Goal: Task Accomplishment & Management: Complete application form

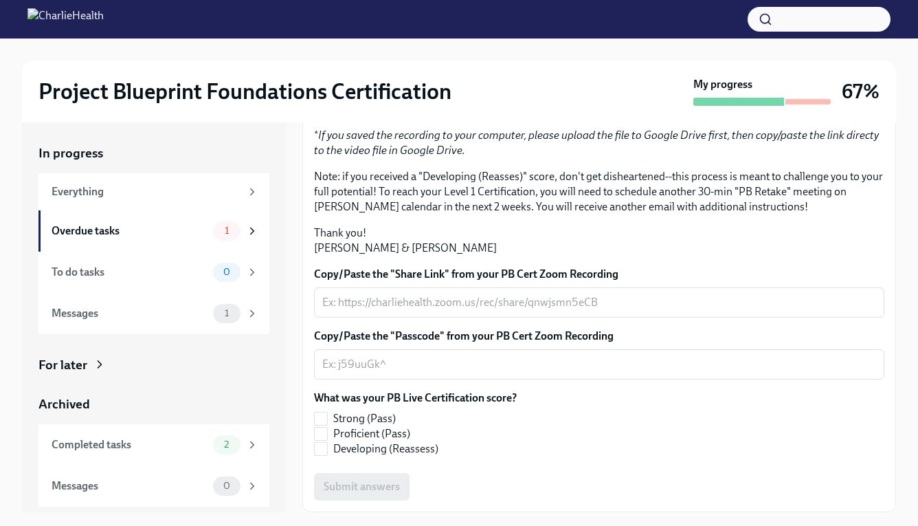
scroll to position [304, 0]
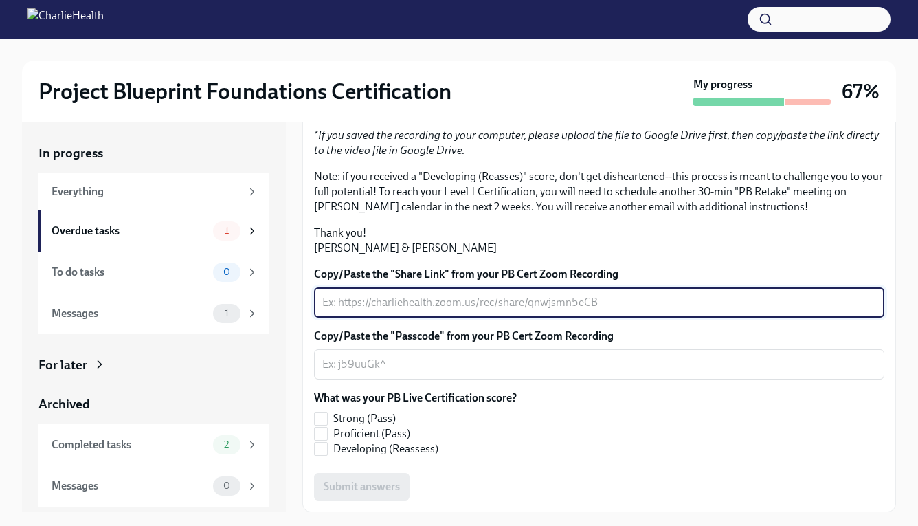
click at [462, 305] on textarea "Copy/Paste the "Share Link" from your PB Cert Zoom Recording" at bounding box center [599, 302] width 554 height 16
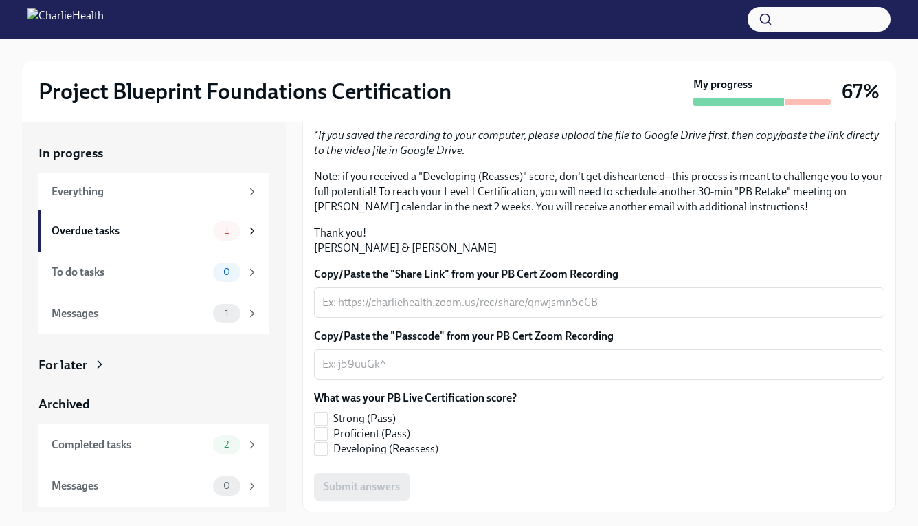
scroll to position [25, 0]
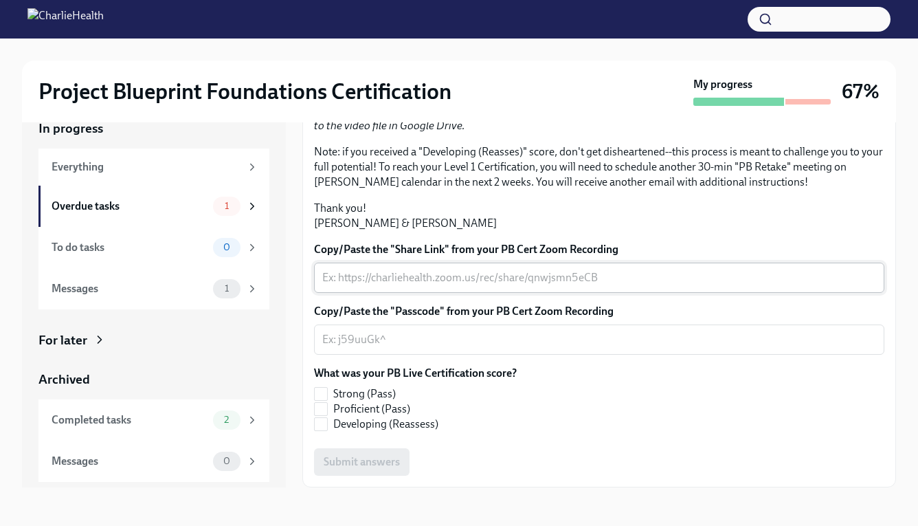
click at [458, 271] on textarea "Copy/Paste the "Share Link" from your PB Cert Zoom Recording" at bounding box center [599, 277] width 554 height 16
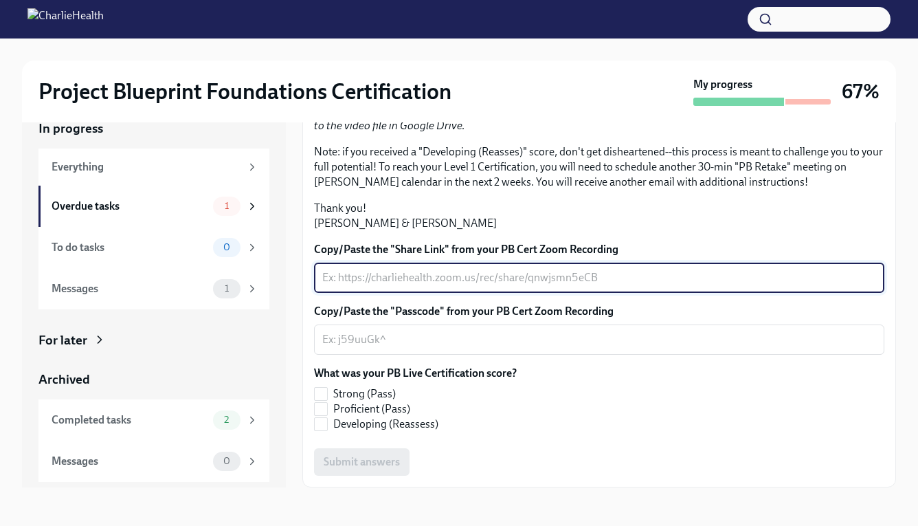
paste textarea "[URL][DOMAIN_NAME] Passcode: V6KVtj#T"
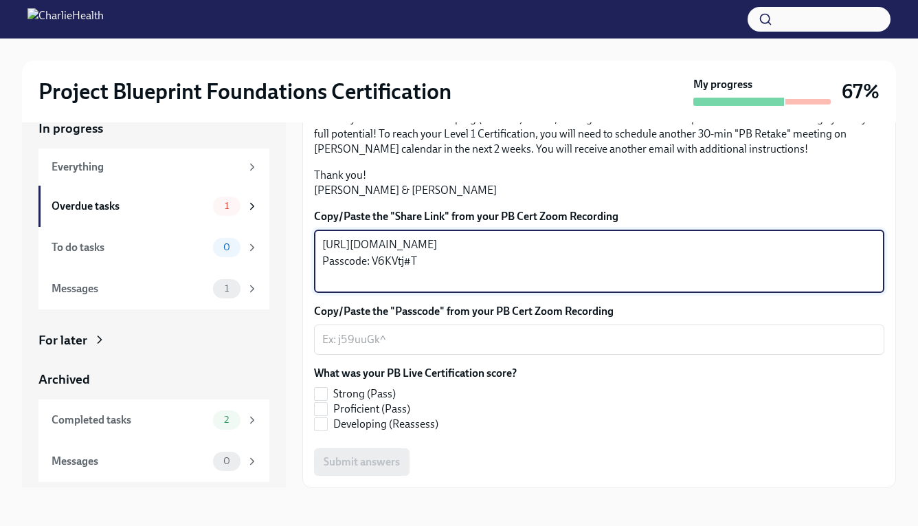
drag, startPoint x: 429, startPoint y: 307, endPoint x: 368, endPoint y: 311, distance: 61.3
click at [368, 286] on textarea "[URL][DOMAIN_NAME] Passcode: V6KVtj#T" at bounding box center [599, 260] width 554 height 49
type textarea "[URL][DOMAIN_NAME] Passcode: V6KVtj#T"
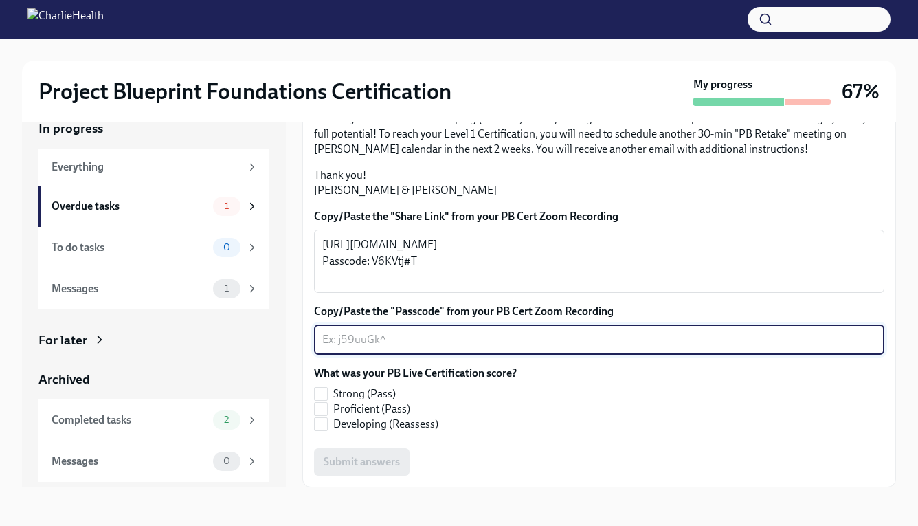
click at [411, 348] on textarea "Copy/Paste the "Passcode" from your PB Cert Zoom Recording" at bounding box center [599, 339] width 554 height 16
paste textarea "V6KVtj#T"
type textarea "V6KVtj#T"
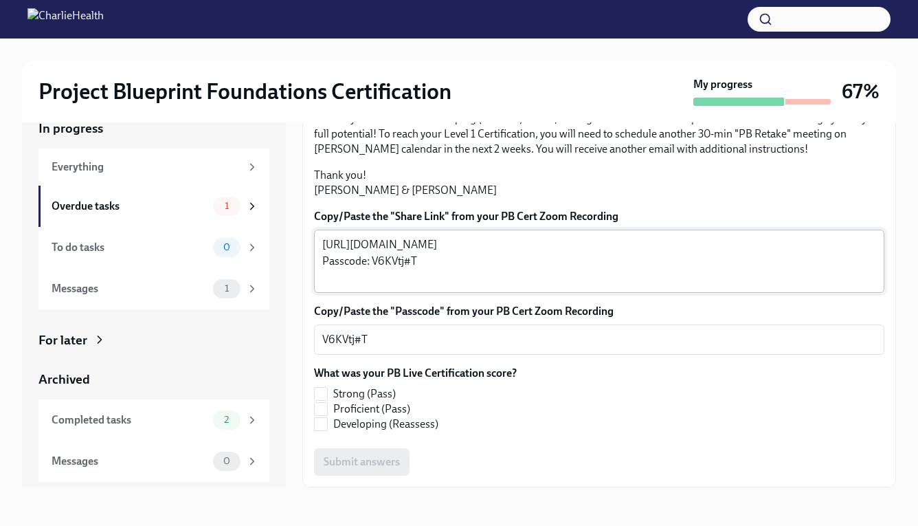
click at [435, 288] on div "[URL][DOMAIN_NAME] Passcode: V6KVtj#T x ​" at bounding box center [599, 261] width 570 height 63
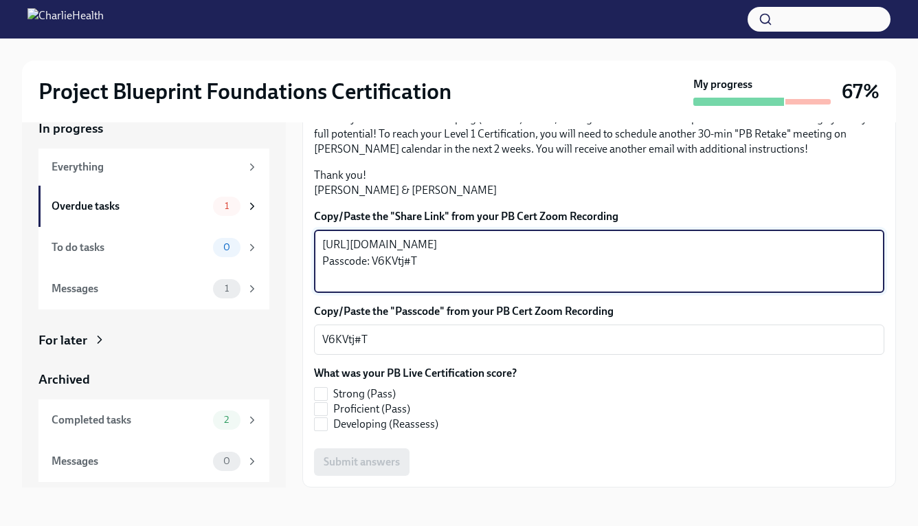
click at [430, 274] on textarea "[URL][DOMAIN_NAME] Passcode: V6KVtj#T" at bounding box center [599, 260] width 554 height 49
drag, startPoint x: 430, startPoint y: 274, endPoint x: 329, endPoint y: 271, distance: 100.4
click at [329, 271] on textarea "[URL][DOMAIN_NAME] Passcode: V6KVtj#T" at bounding box center [599, 260] width 554 height 49
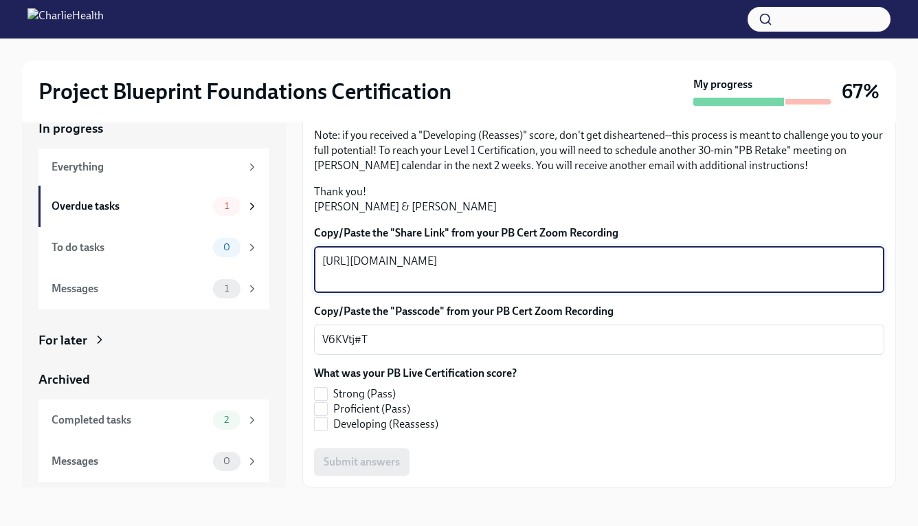
scroll to position [321, 0]
type textarea "[URL][DOMAIN_NAME]"
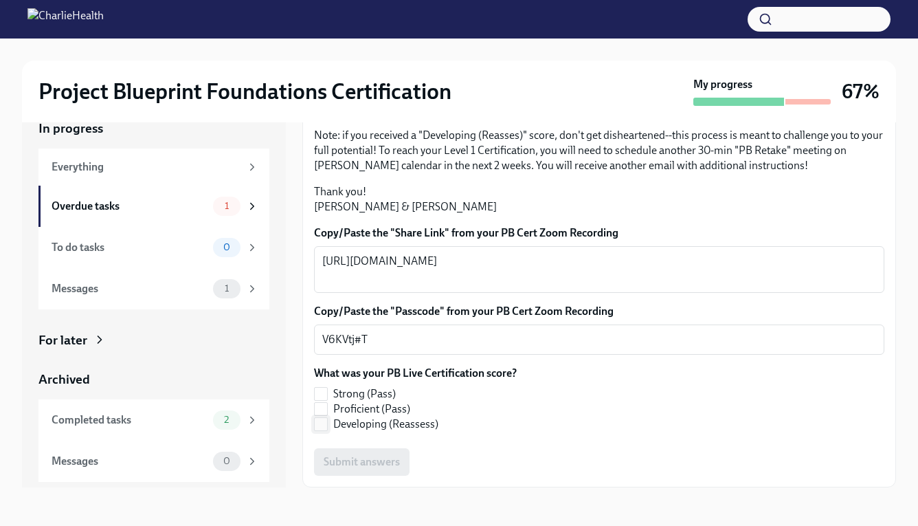
click at [332, 423] on label "Developing (Reassess)" at bounding box center [410, 424] width 192 height 15
click at [327, 423] on input "Developing (Reassess)" at bounding box center [321, 424] width 12 height 12
checkbox input "true"
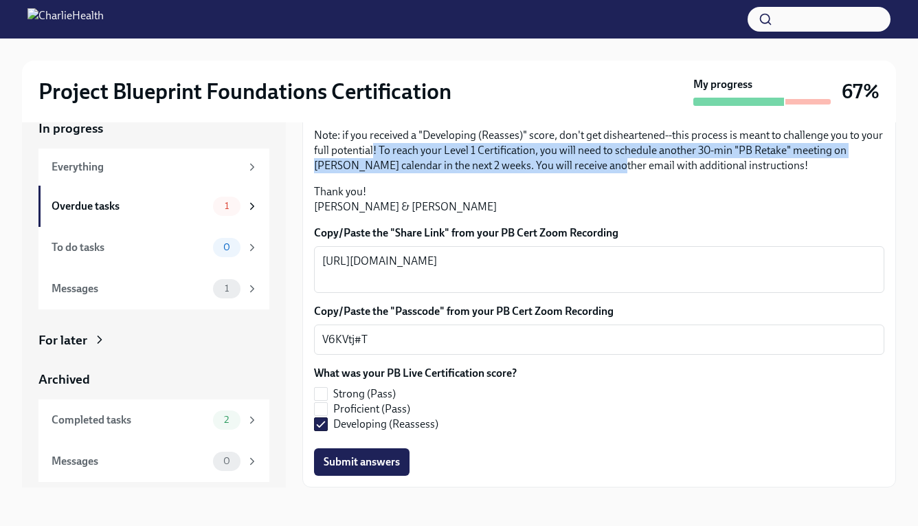
drag, startPoint x: 373, startPoint y: 151, endPoint x: 571, endPoint y: 163, distance: 199.0
click at [571, 163] on p "Note: if you received a "Developing (Reasses)" score, don't get disheartened--t…" at bounding box center [599, 150] width 570 height 45
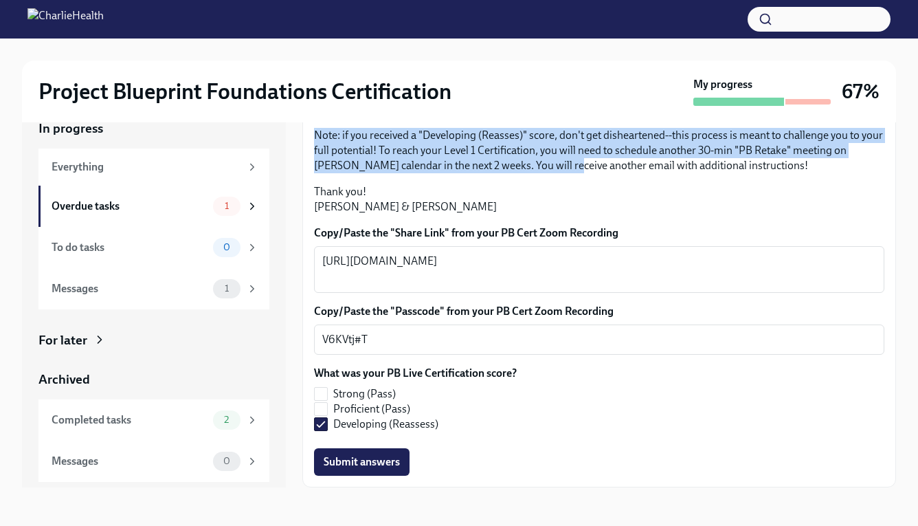
drag, startPoint x: 364, startPoint y: 126, endPoint x: 525, endPoint y: 159, distance: 164.7
click at [525, 159] on div "Hi [PERSON_NAME]! Thank you for completing your scheduled Project Blueprint Liv…" at bounding box center [599, 116] width 570 height 195
click at [525, 159] on p "Note: if you received a "Developing (Reasses)" score, don't get disheartened--t…" at bounding box center [599, 150] width 570 height 45
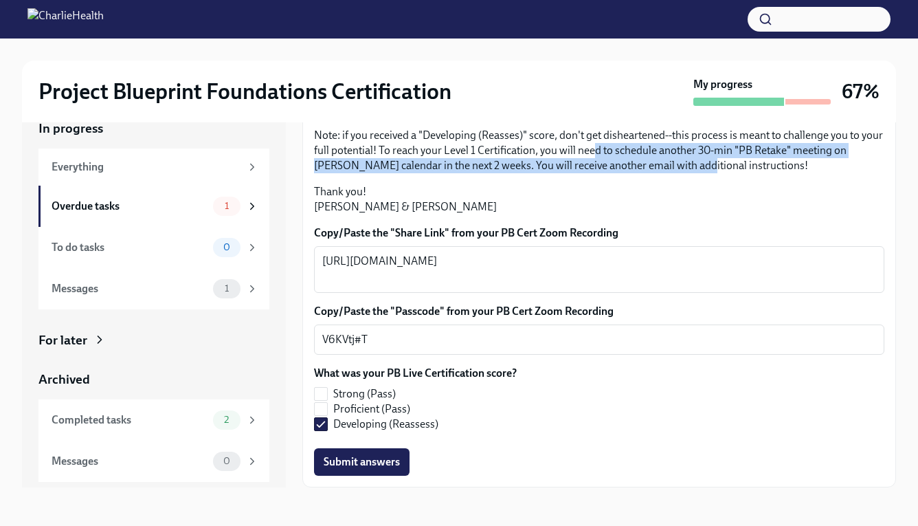
drag, startPoint x: 597, startPoint y: 143, endPoint x: 656, endPoint y: 164, distance: 62.8
click at [656, 164] on p "Note: if you received a "Developing (Reasses)" score, don't get disheartened--t…" at bounding box center [599, 150] width 570 height 45
drag, startPoint x: 753, startPoint y: 171, endPoint x: 474, endPoint y: 144, distance: 280.4
click at [474, 144] on p "Note: if you received a "Developing (Reasses)" score, don't get disheartened--t…" at bounding box center [599, 150] width 570 height 45
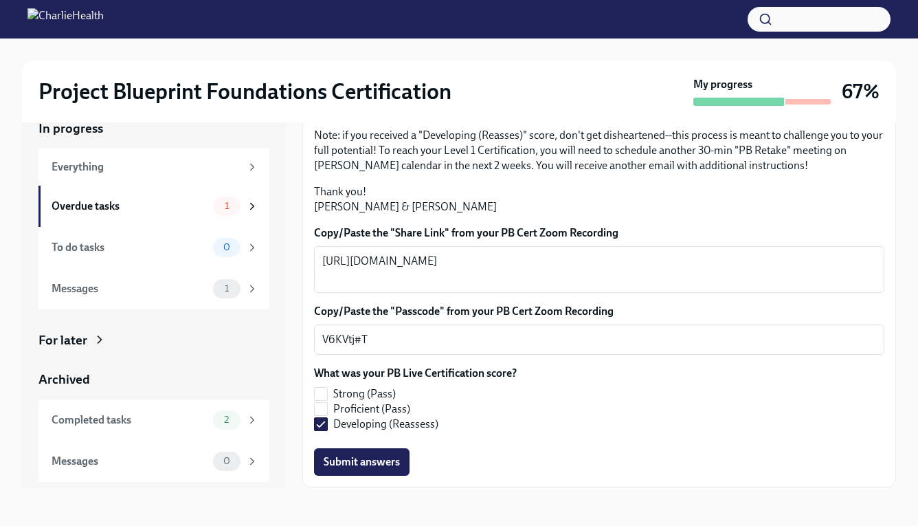
click at [467, 147] on p "Note: if you received a "Developing (Reasses)" score, don't get disheartened--t…" at bounding box center [599, 150] width 570 height 45
click at [362, 464] on span "Submit answers" at bounding box center [362, 462] width 76 height 14
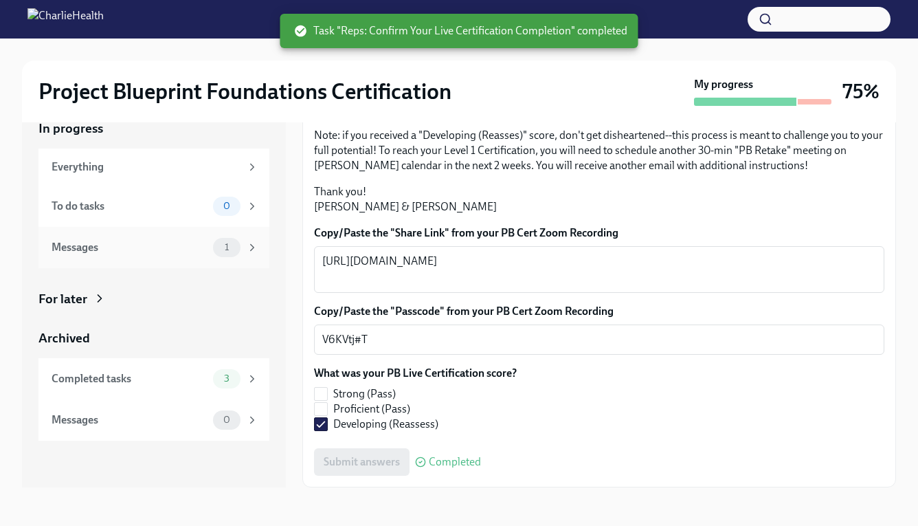
click at [181, 242] on div "Messages" at bounding box center [130, 247] width 156 height 15
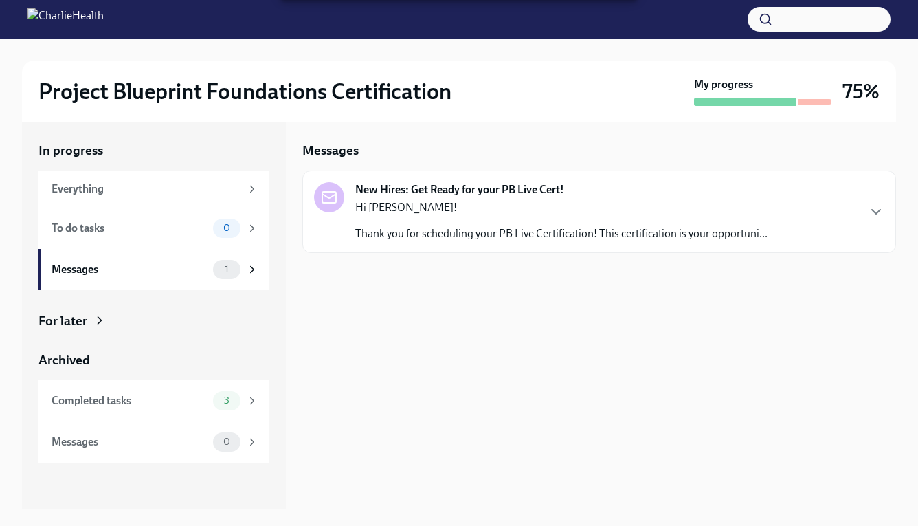
scroll to position [3, 0]
click at [876, 216] on icon "button" at bounding box center [876, 211] width 16 height 16
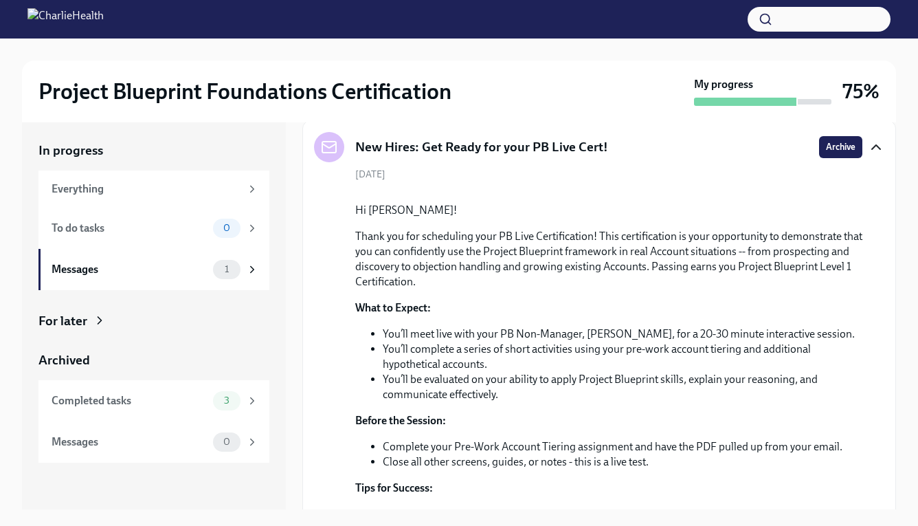
scroll to position [0, 0]
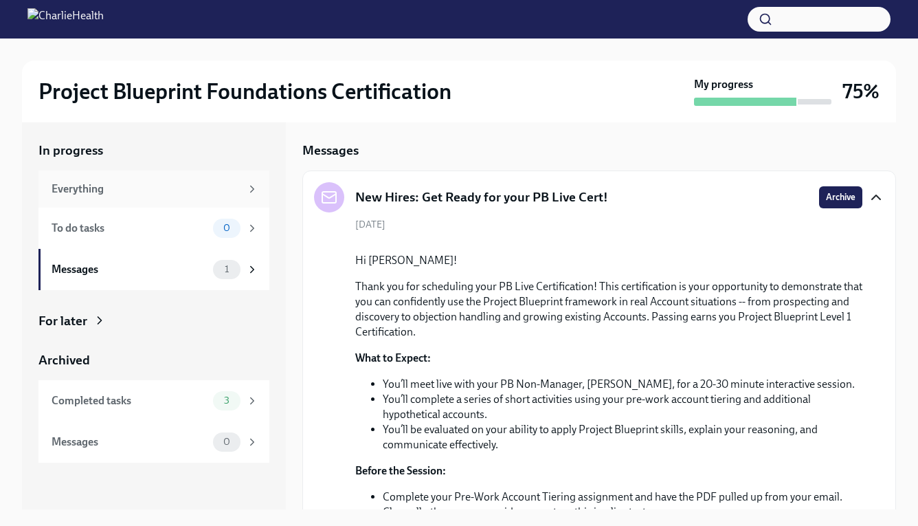
click at [161, 186] on div "Everything" at bounding box center [146, 188] width 189 height 15
click at [167, 258] on div "Messages 1" at bounding box center [153, 269] width 231 height 41
click at [171, 385] on div "Completed tasks 3" at bounding box center [153, 400] width 231 height 41
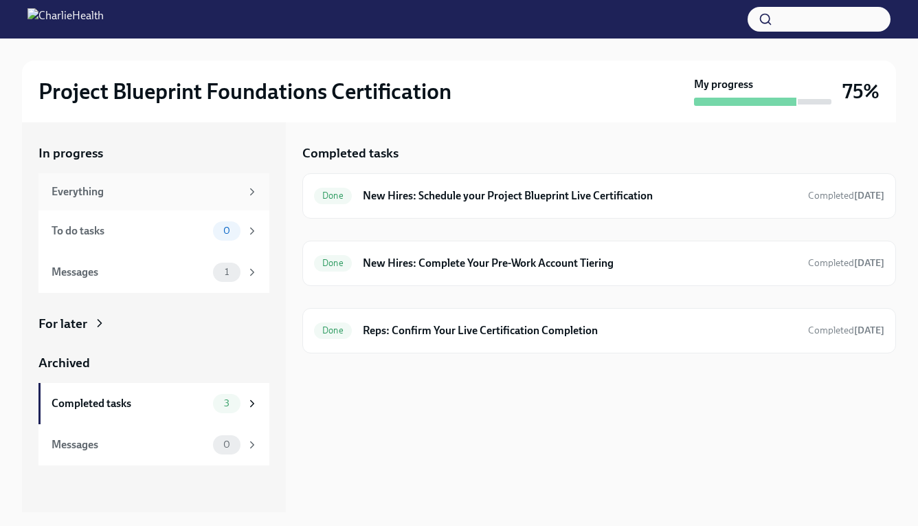
click at [154, 197] on div "Everything" at bounding box center [146, 191] width 189 height 15
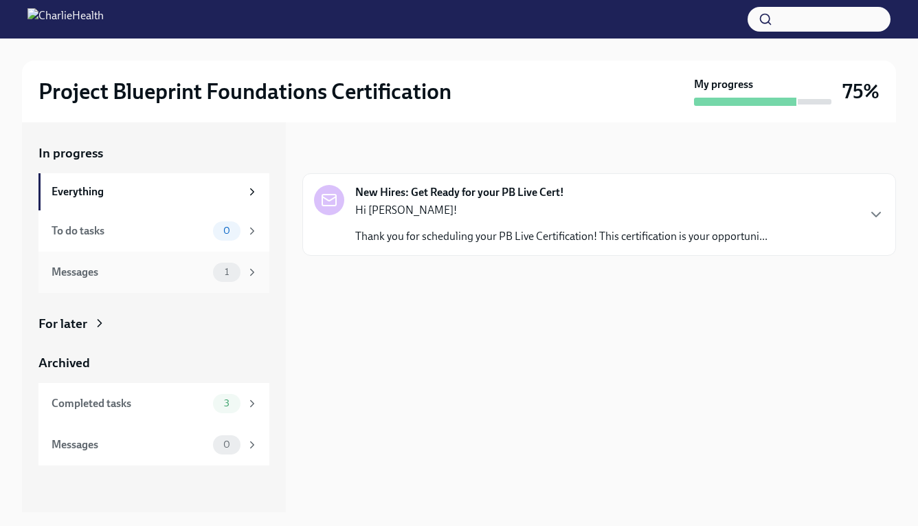
click at [173, 252] on div "Messages 1" at bounding box center [153, 272] width 231 height 41
click at [183, 238] on div "To do tasks 0" at bounding box center [155, 230] width 207 height 19
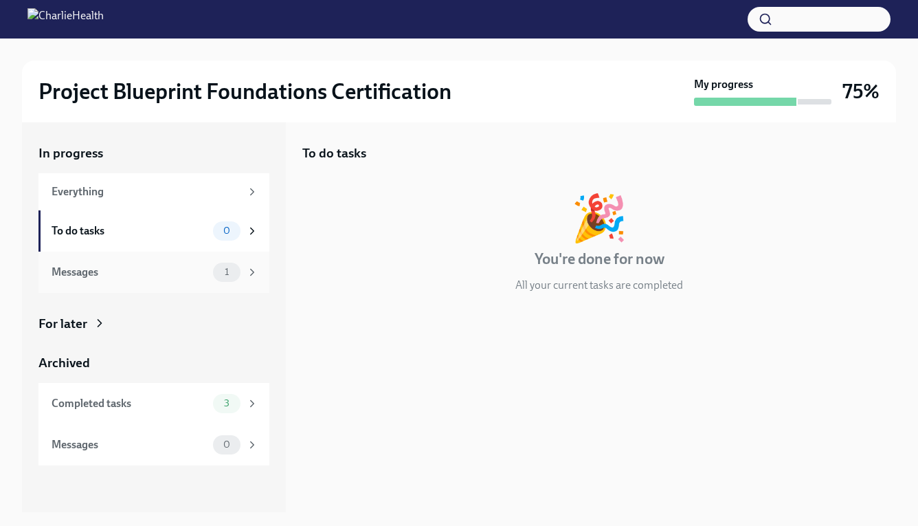
click at [83, 275] on div "Messages" at bounding box center [130, 272] width 156 height 15
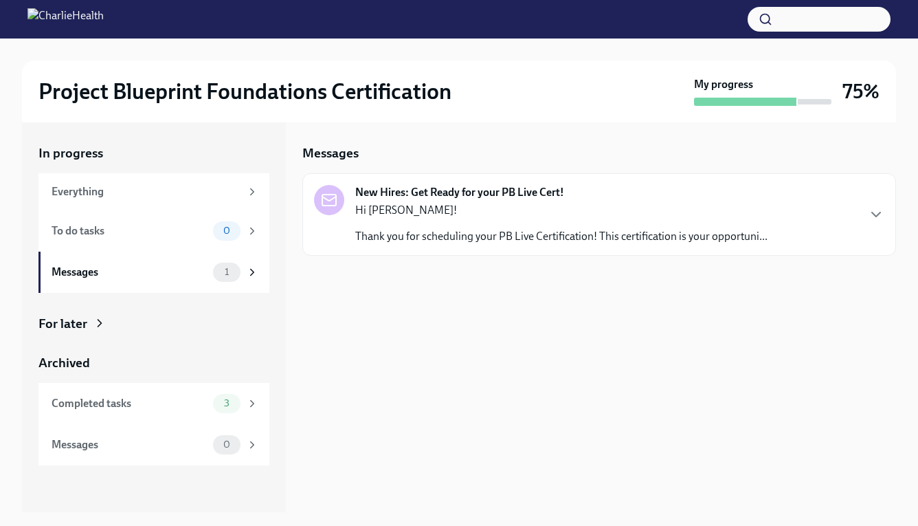
click at [424, 232] on p "Thank you for scheduling your PB Live Certification! This certification is your…" at bounding box center [561, 236] width 412 height 15
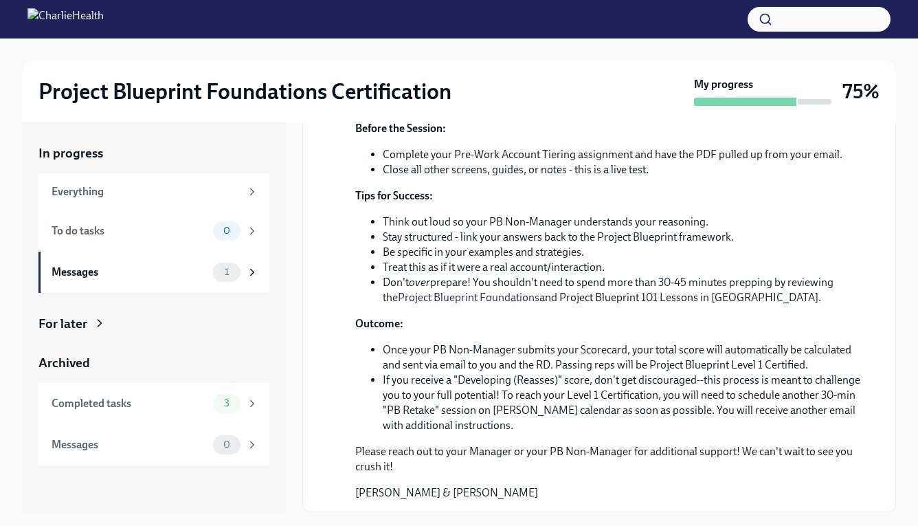
scroll to position [464, 0]
click at [134, 403] on div "Completed tasks" at bounding box center [130, 403] width 156 height 15
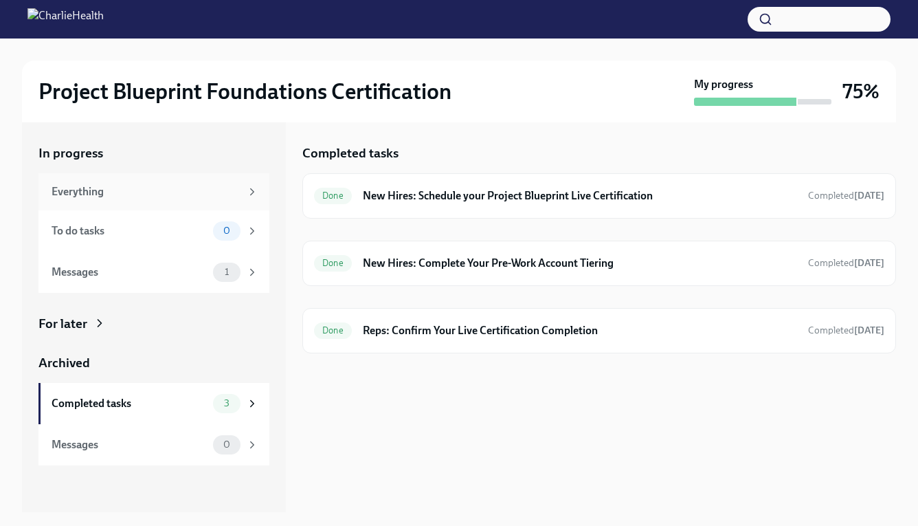
click at [87, 188] on div "Everything" at bounding box center [146, 191] width 189 height 15
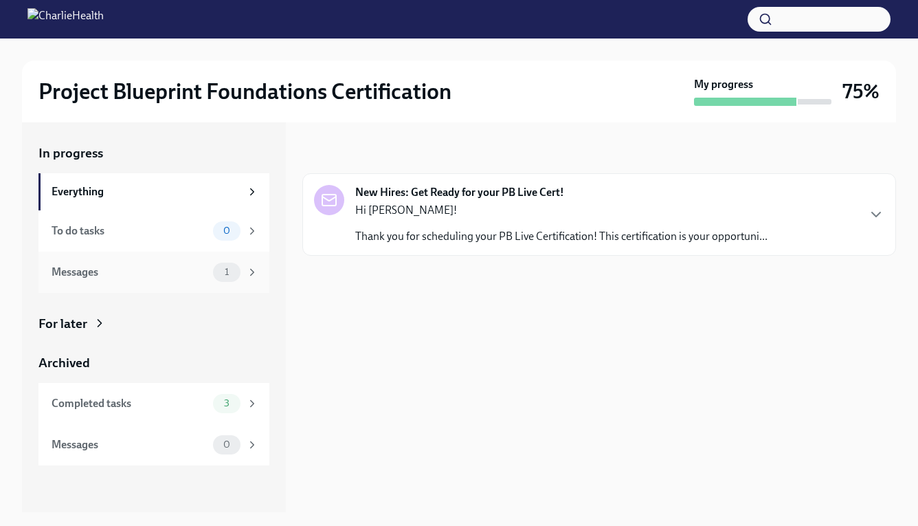
click at [150, 261] on div "Messages 1" at bounding box center [153, 272] width 231 height 41
click at [150, 242] on div "To do tasks 0" at bounding box center [153, 230] width 231 height 41
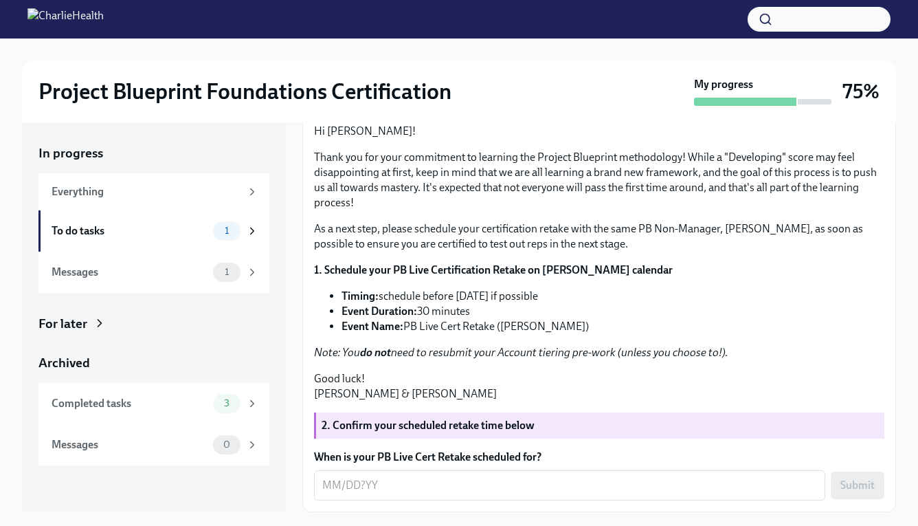
scroll to position [25, 0]
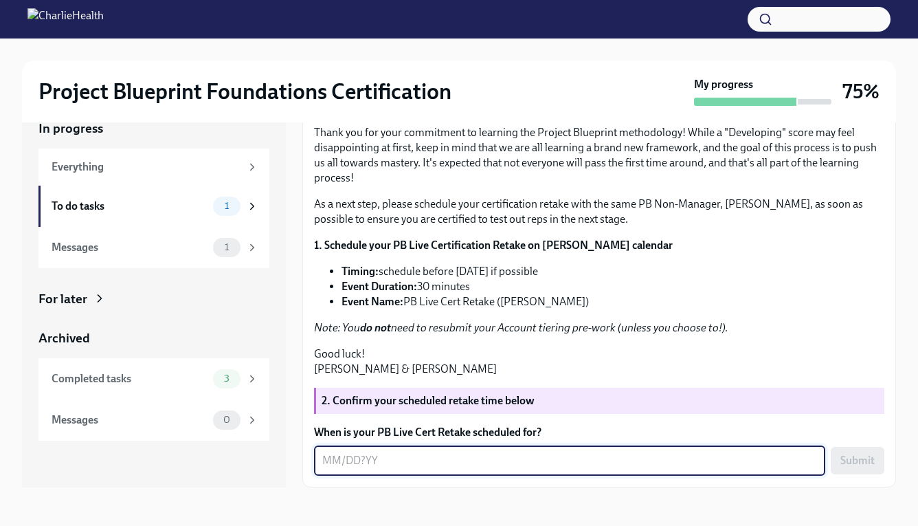
click at [351, 454] on textarea "When is your PB Live Cert Retake scheduled for?" at bounding box center [569, 460] width 495 height 16
type textarea "10/09/2025"
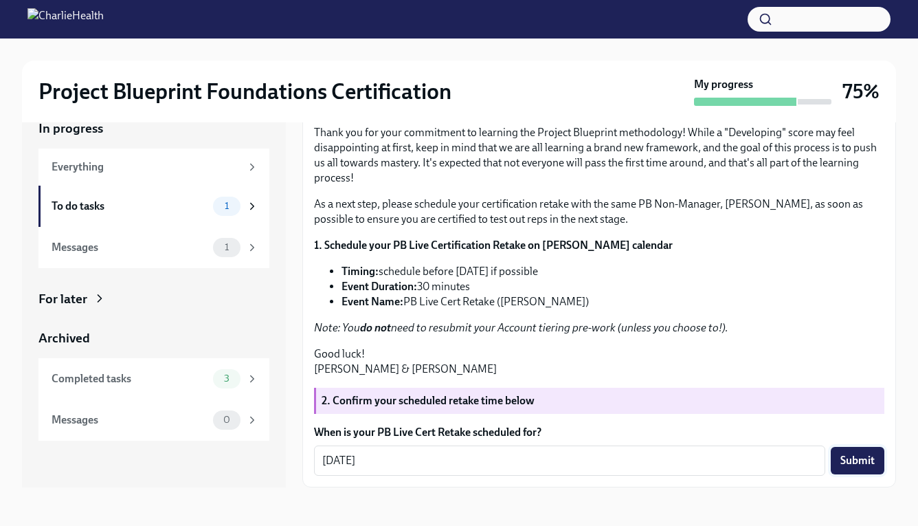
click at [850, 463] on span "Submit" at bounding box center [858, 461] width 34 height 14
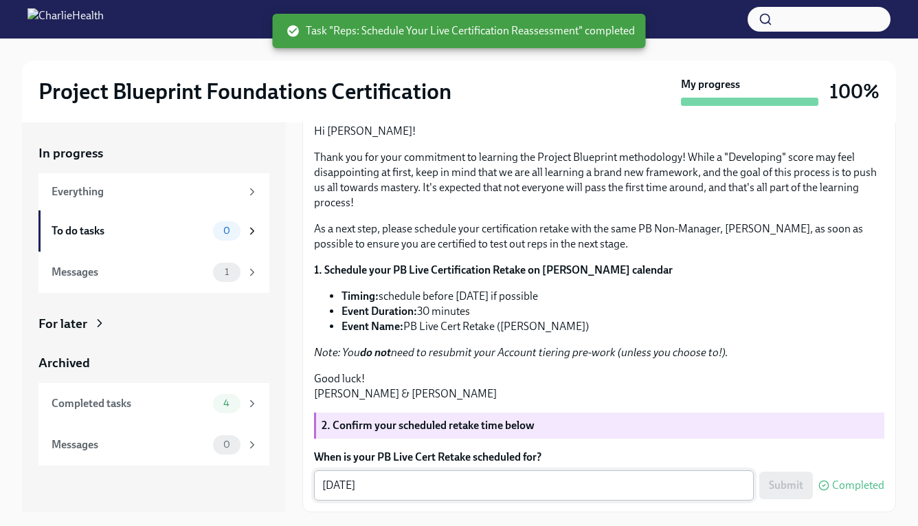
scroll to position [0, 0]
